Goal: Find specific page/section: Find specific page/section

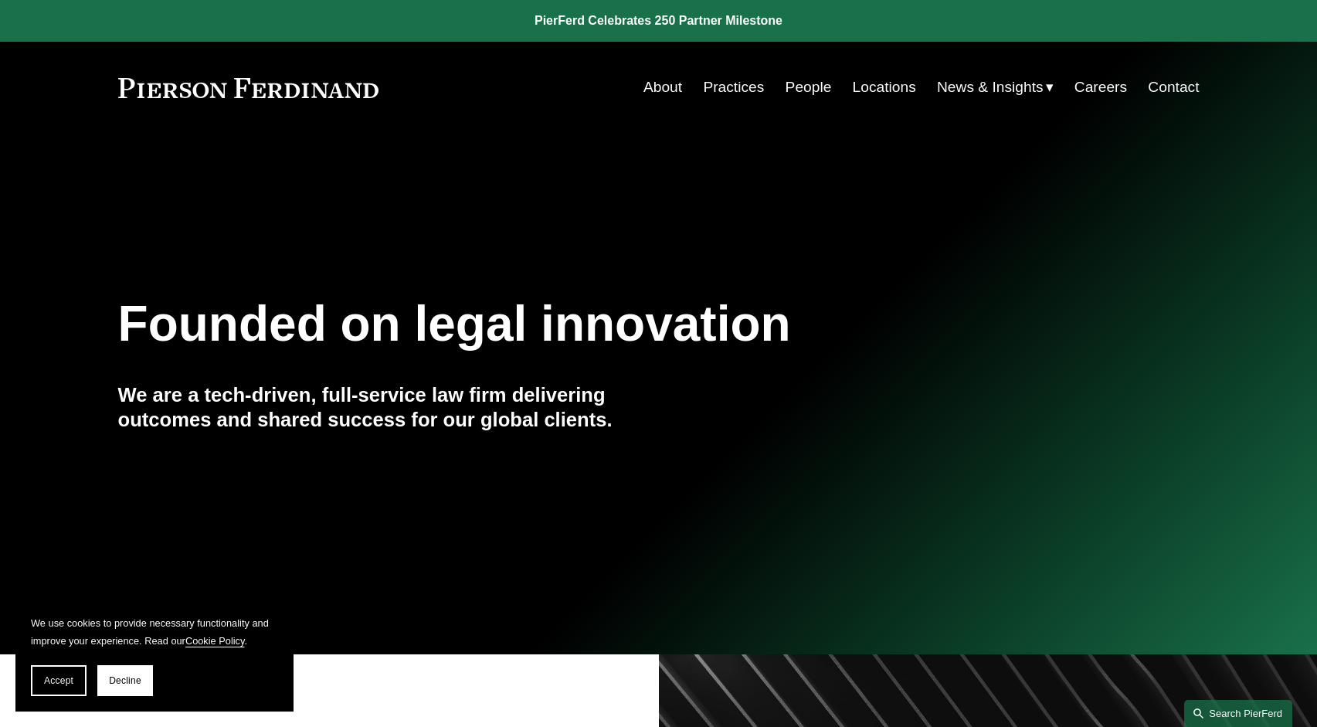
click at [1249, 689] on link "Search this site" at bounding box center [1238, 713] width 108 height 27
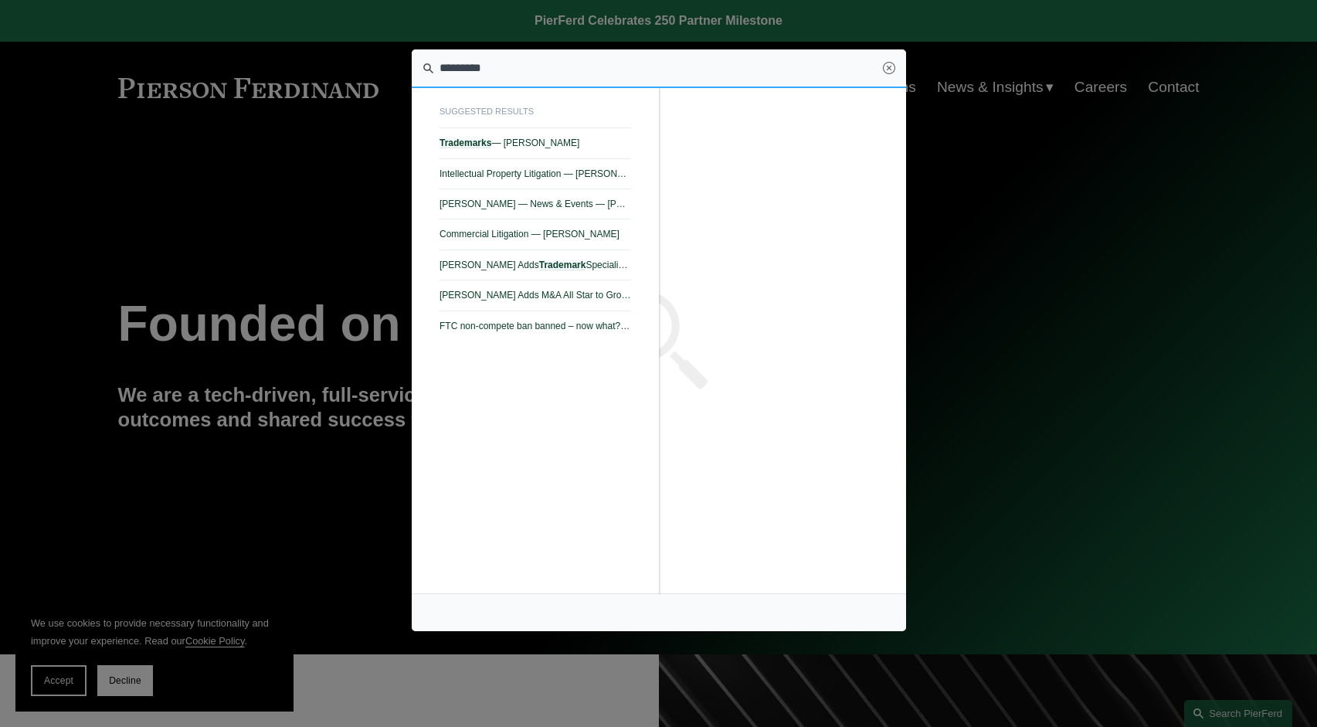
type input "*********"
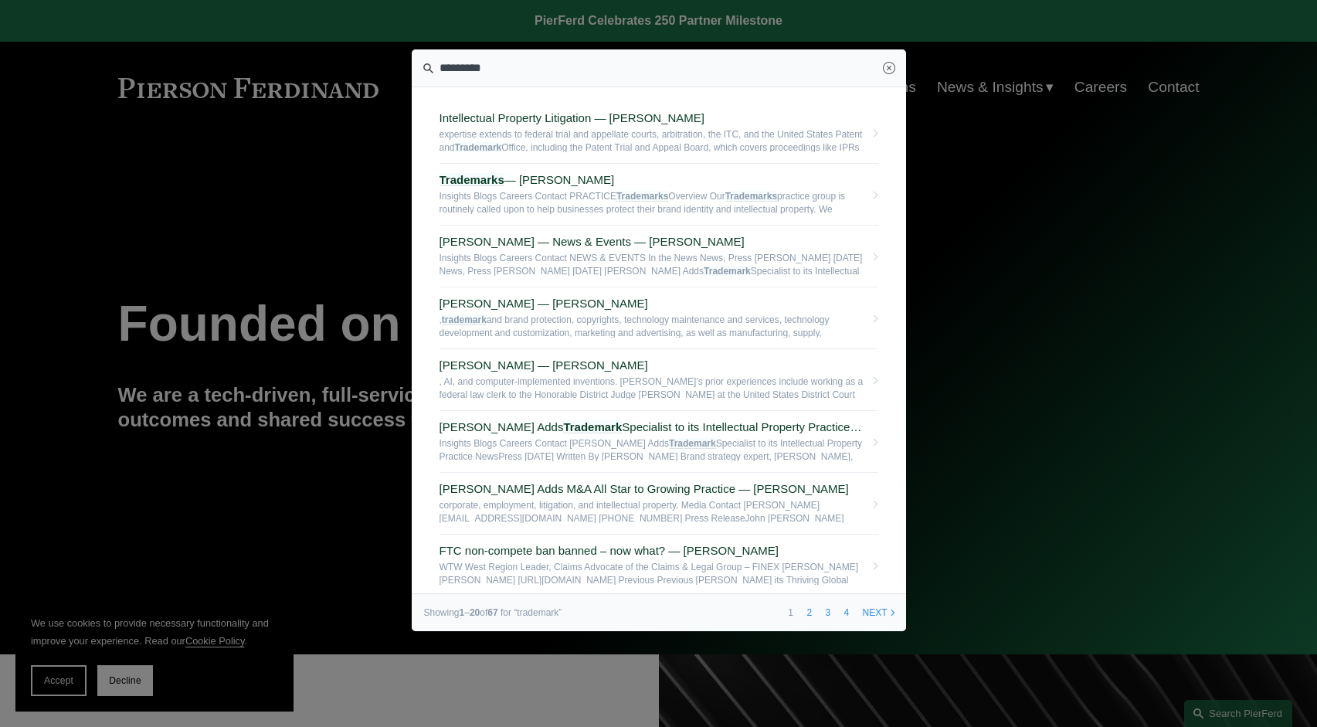
click at [1109, 190] on div at bounding box center [658, 363] width 1317 height 727
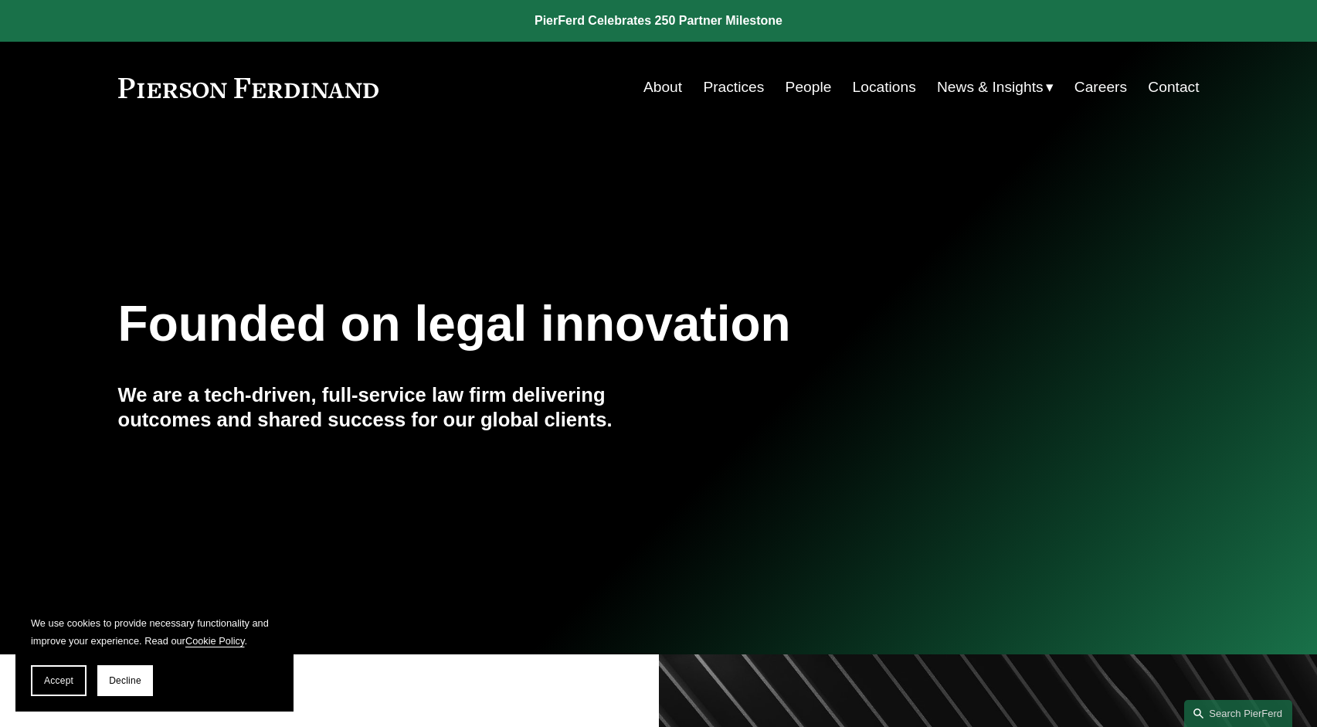
click at [802, 86] on link "People" at bounding box center [809, 87] width 46 height 29
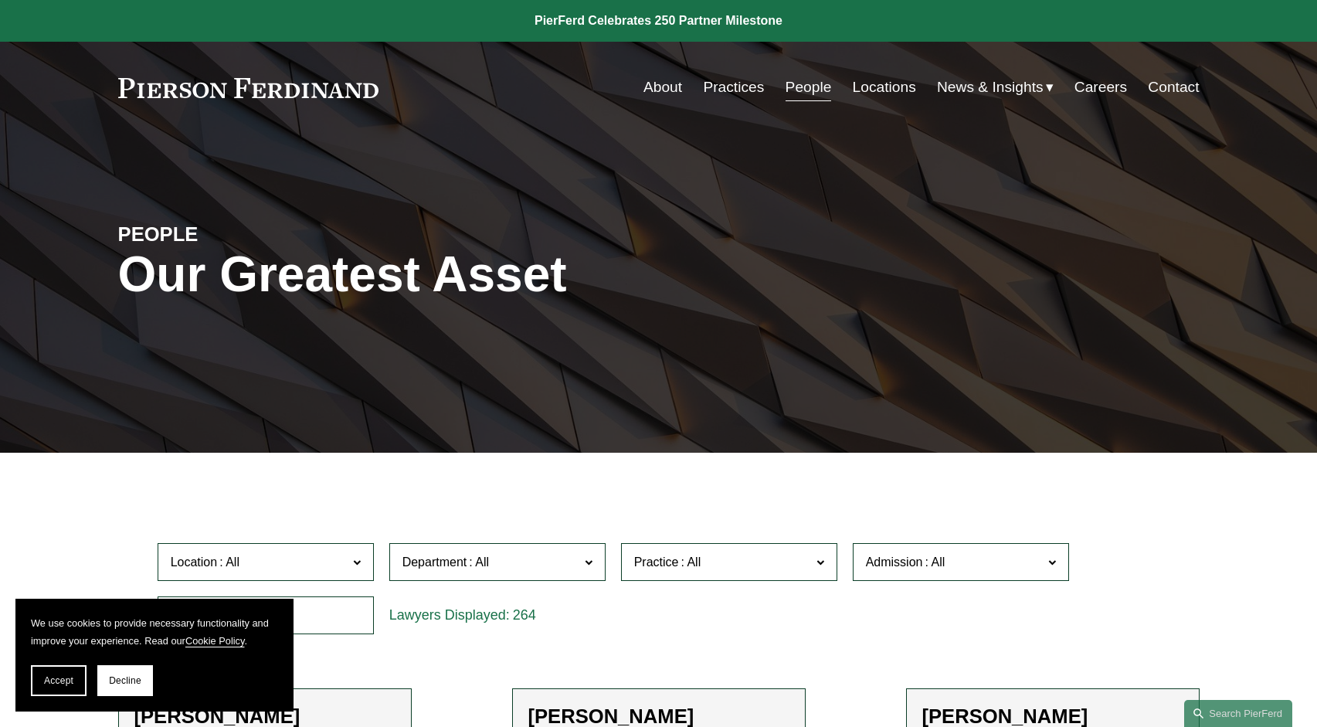
click at [822, 567] on span at bounding box center [820, 562] width 8 height 20
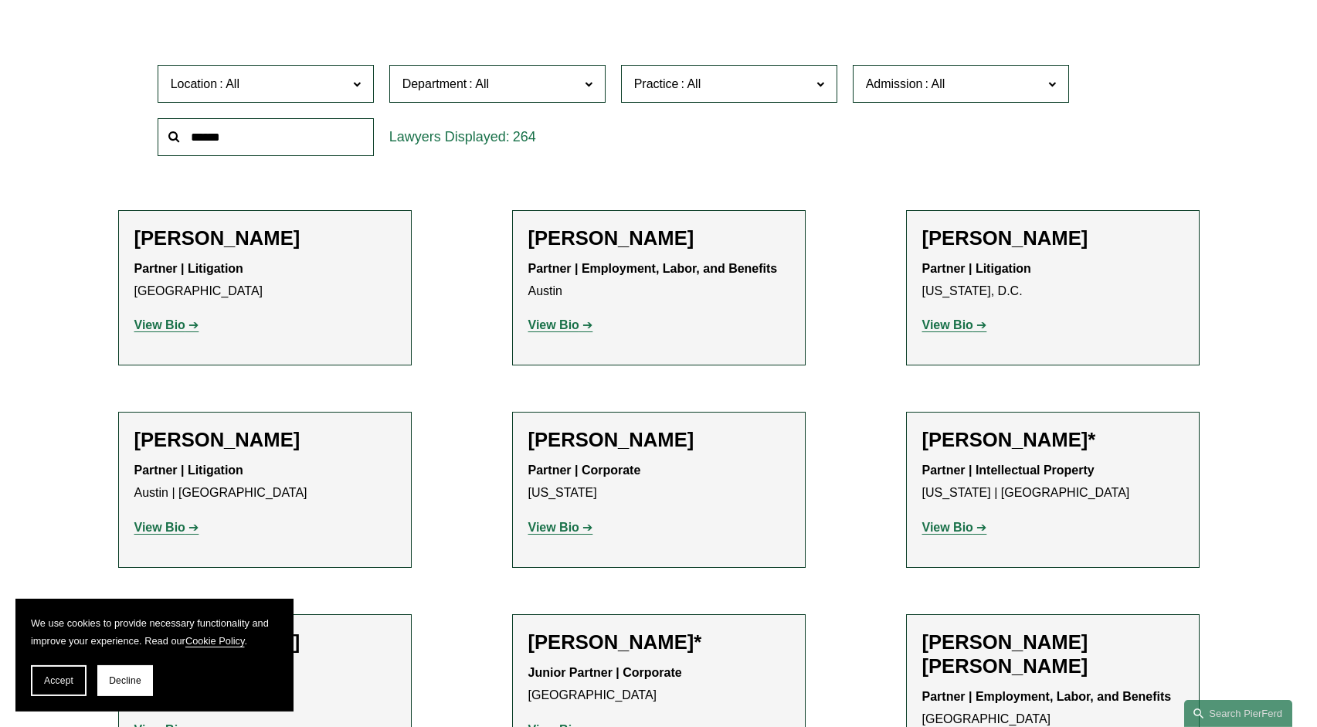
scroll to position [2887, 0]
click at [0, 0] on link "Trademarks" at bounding box center [0, 0] width 0 height 0
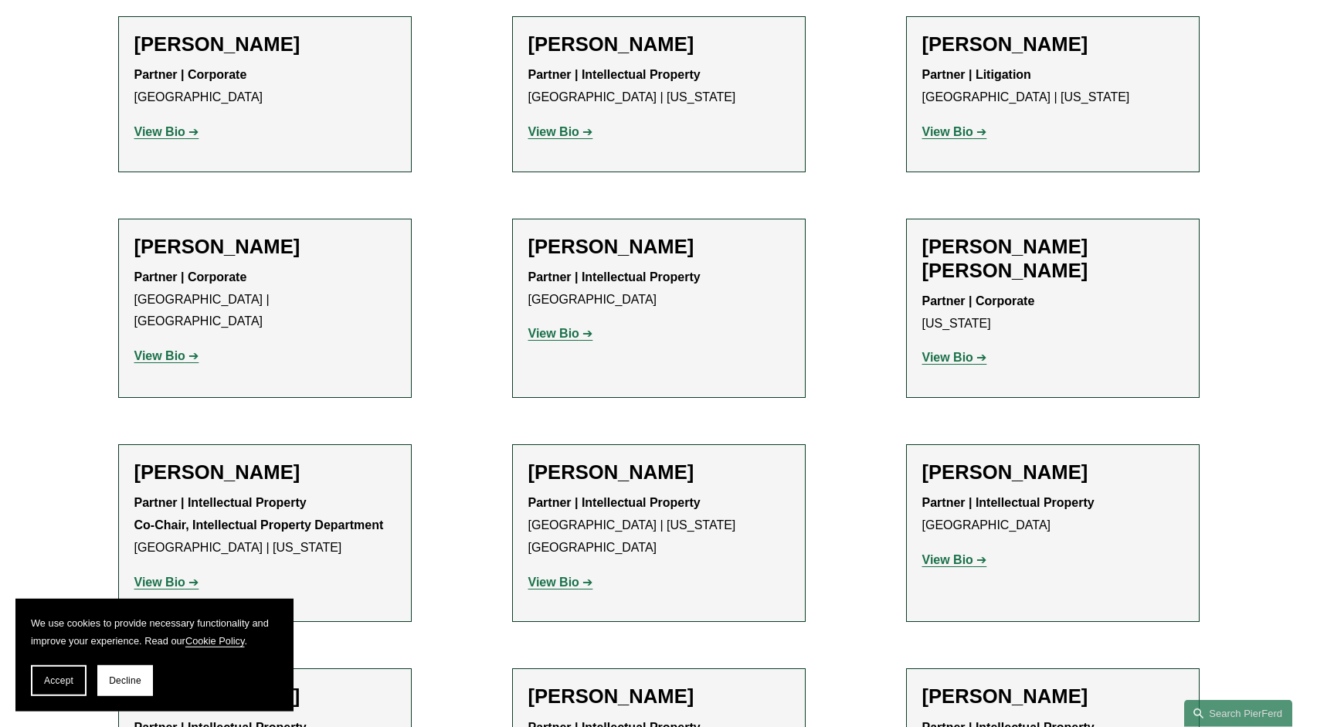
scroll to position [899, 0]
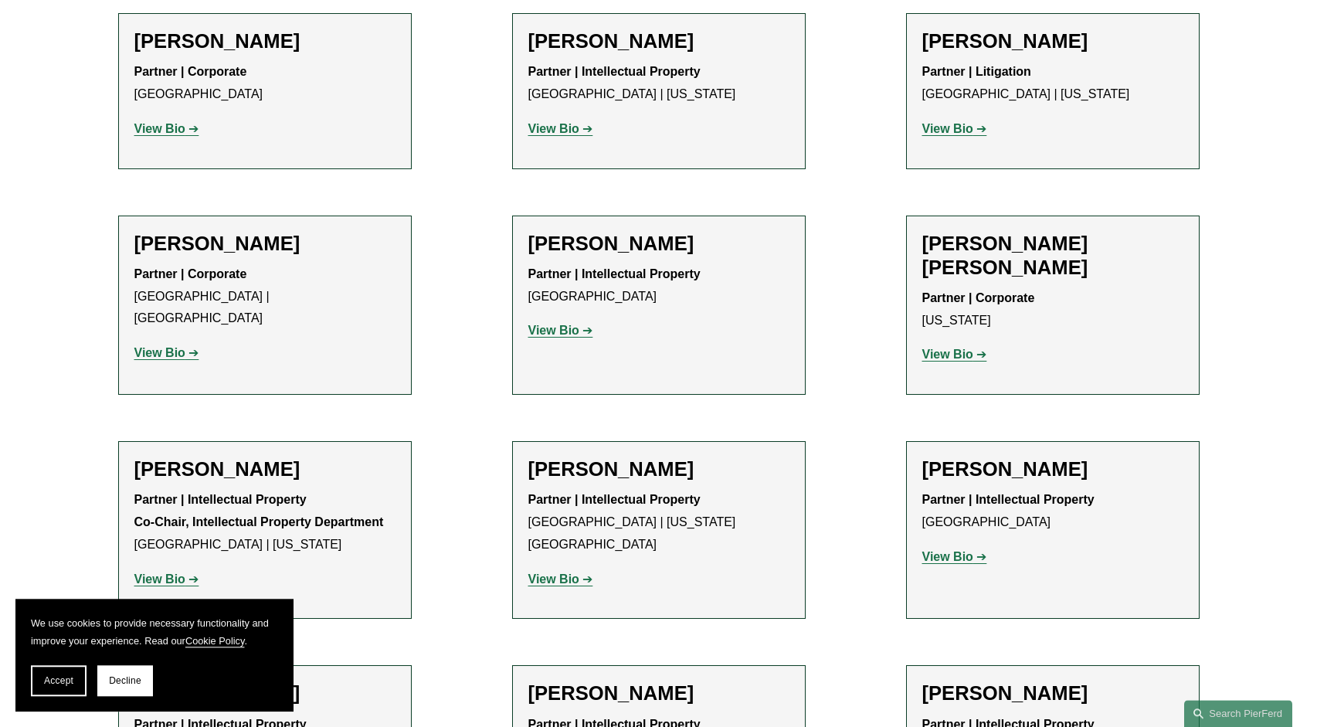
click at [570, 324] on strong "View Bio" at bounding box center [553, 330] width 51 height 13
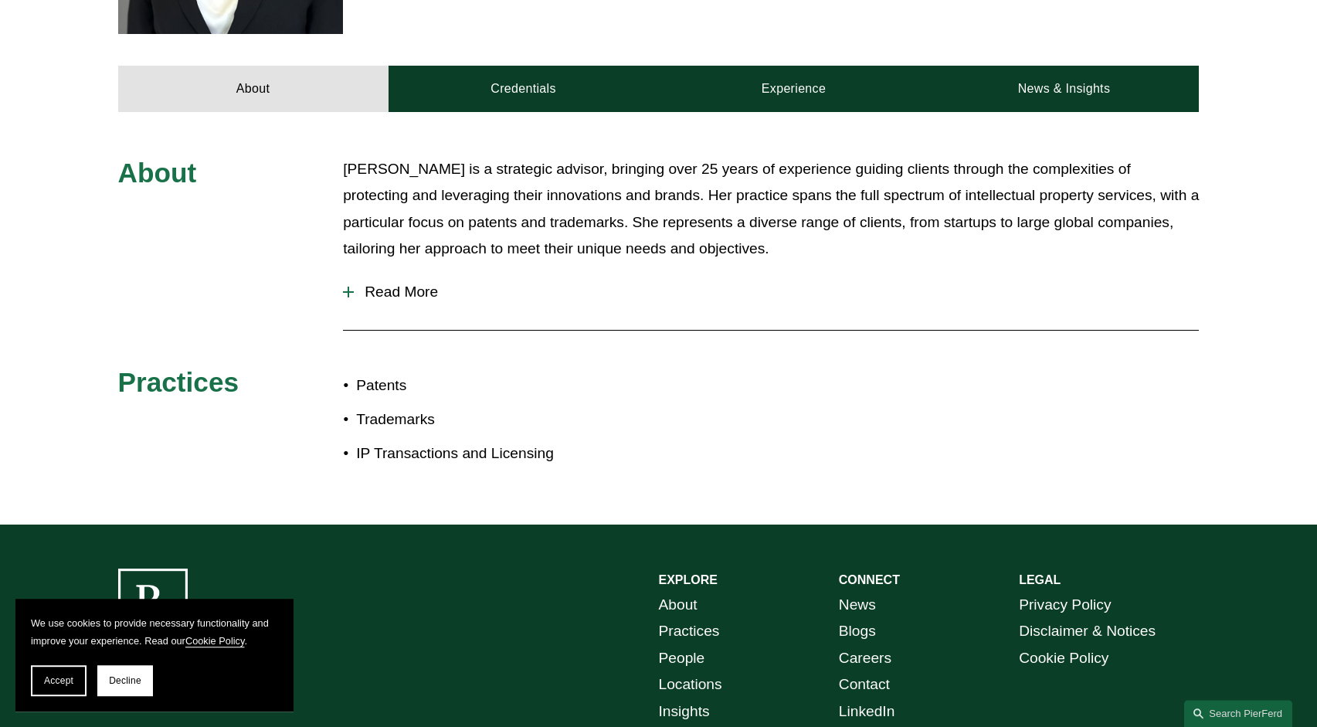
scroll to position [644, 0]
